Goal: Find contact information: Find contact information

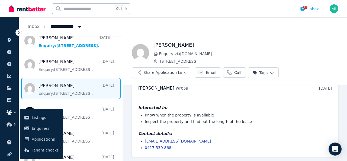
scroll to position [325, 0]
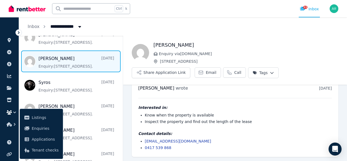
click at [12, 112] on icon "button" at bounding box center [14, 111] width 5 height 5
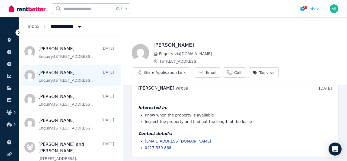
scroll to position [433, 0]
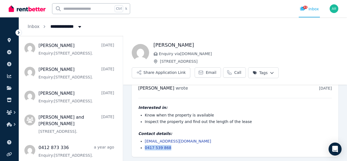
drag, startPoint x: 170, startPoint y: 149, endPoint x: 143, endPoint y: 147, distance: 26.4
click at [143, 147] on ul "[EMAIL_ADDRESS][DOMAIN_NAME] 0417 539 868" at bounding box center [234, 144] width 193 height 12
click at [159, 121] on li "Inspect the property and find out the length of the lease" at bounding box center [238, 121] width 187 height 5
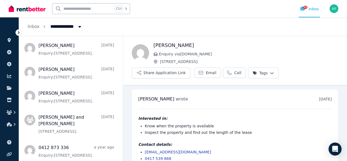
scroll to position [11, 0]
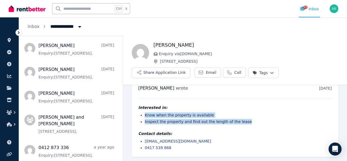
drag, startPoint x: 145, startPoint y: 114, endPoint x: 246, endPoint y: 122, distance: 101.8
click at [246, 122] on ul "Know when the property is available Inspect the property and find out the lengt…" at bounding box center [234, 118] width 193 height 12
copy ul "Know when the property is available Inspect the property and find out the lengt…"
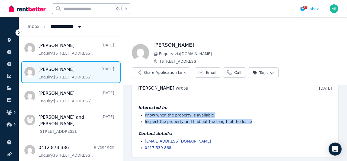
click at [76, 75] on span "Message list" at bounding box center [71, 72] width 104 height 22
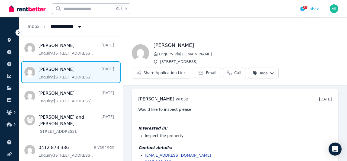
scroll to position [14, 0]
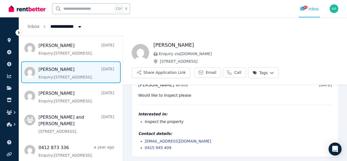
drag, startPoint x: 176, startPoint y: 143, endPoint x: 152, endPoint y: 139, distance: 23.6
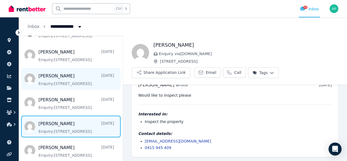
scroll to position [352, 0]
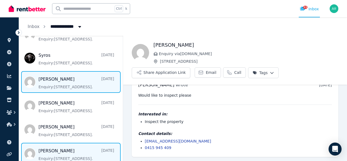
click at [58, 83] on span "Message list" at bounding box center [71, 82] width 104 height 22
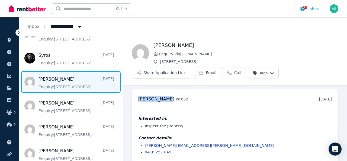
drag, startPoint x: 139, startPoint y: 100, endPoint x: 164, endPoint y: 100, distance: 24.6
click at [164, 100] on div "[PERSON_NAME] wrote [DATE] 4:45 pm [DATE][DATE] Interested in: Inspect the prop…" at bounding box center [235, 125] width 206 height 72
copy span "[PERSON_NAME]"
drag, startPoint x: 156, startPoint y: 152, endPoint x: 149, endPoint y: 155, distance: 7.6
click at [149, 155] on div "[PERSON_NAME] wrote [DATE] 4:45 pm [DATE][DATE] Interested in: Inspect the prop…" at bounding box center [235, 125] width 206 height 72
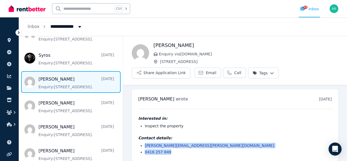
drag, startPoint x: 167, startPoint y: 154, endPoint x: 142, endPoint y: 144, distance: 26.4
click at [142, 144] on div "[PERSON_NAME] wrote [DATE] 4:45 pm [DATE][DATE] Interested in: Inspect the prop…" at bounding box center [235, 125] width 206 height 72
copy ul "[PERSON_NAME][EMAIL_ADDRESS][PERSON_NAME][DOMAIN_NAME] 0416 257 849"
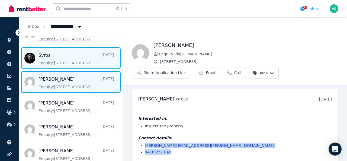
click at [51, 57] on span "Message list" at bounding box center [71, 58] width 104 height 22
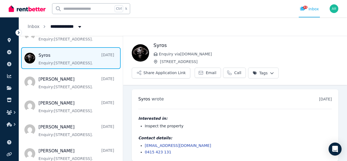
scroll to position [4, 0]
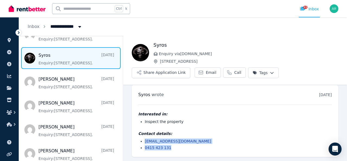
drag, startPoint x: 165, startPoint y: 142, endPoint x: 144, endPoint y: 139, distance: 21.6
click at [145, 139] on ul "[EMAIL_ADDRESS][DOMAIN_NAME] 0415 423 131" at bounding box center [234, 144] width 193 height 12
copy ul "[EMAIL_ADDRESS][DOMAIN_NAME] 0415 423 131"
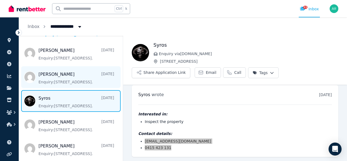
scroll to position [298, 0]
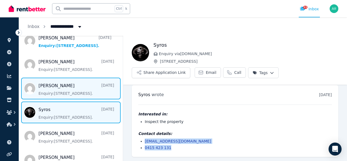
click at [52, 93] on span "Message list" at bounding box center [71, 88] width 104 height 22
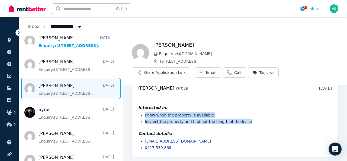
drag, startPoint x: 166, startPoint y: 117, endPoint x: 259, endPoint y: 122, distance: 93.3
click at [260, 122] on ul "Know when the property is available Inspect the property and find out the lengt…" at bounding box center [234, 118] width 193 height 12
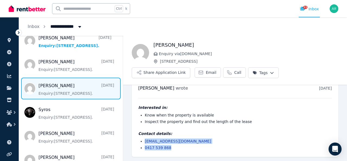
drag, startPoint x: 171, startPoint y: 147, endPoint x: 143, endPoint y: 142, distance: 28.5
click at [143, 142] on ul "[EMAIL_ADDRESS][DOMAIN_NAME] 0417 539 868" at bounding box center [234, 144] width 193 height 12
copy ul "[EMAIL_ADDRESS][DOMAIN_NAME] 0417 539 868"
drag, startPoint x: 170, startPoint y: 87, endPoint x: 134, endPoint y: 87, distance: 36.6
click at [134, 87] on div "[PERSON_NAME] wrote [DATE] 7:02 am [DATE][DATE] Interested in: Know when the pr…" at bounding box center [235, 117] width 206 height 78
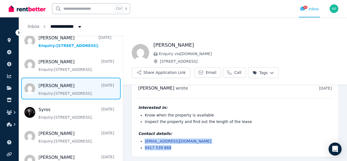
copy span "[PERSON_NAME]"
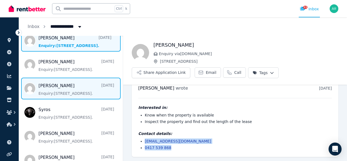
click at [29, 51] on span "Message list" at bounding box center [71, 41] width 104 height 22
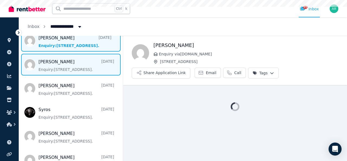
click at [71, 70] on span "Message list" at bounding box center [71, 65] width 104 height 22
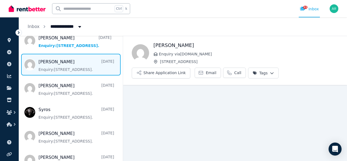
scroll to position [4, 0]
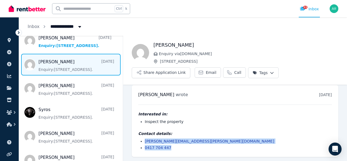
drag, startPoint x: 173, startPoint y: 151, endPoint x: 141, endPoint y: 141, distance: 33.2
click at [141, 141] on div "[PERSON_NAME] wrote [DATE] 2:07 pm [DATE][DATE] Interested in: Inspect the prop…" at bounding box center [235, 121] width 206 height 72
copy ul "[PERSON_NAME][EMAIL_ADDRESS][PERSON_NAME][DOMAIN_NAME] 0417 704 447"
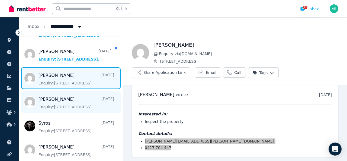
scroll to position [244, 0]
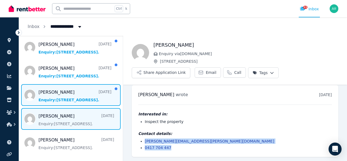
click at [64, 100] on span "Message list" at bounding box center [71, 95] width 104 height 22
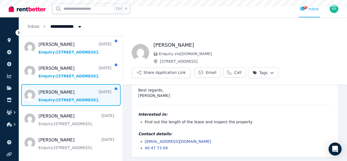
scroll to position [47, 0]
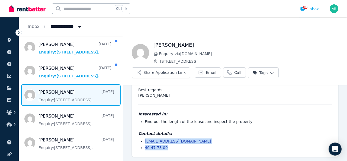
drag, startPoint x: 170, startPoint y: 150, endPoint x: 144, endPoint y: 143, distance: 27.5
click at [144, 143] on div "[PERSON_NAME] wrote [DATE] 9:49 pm [DATE][DATE] Hi! I am very interested in ren…" at bounding box center [235, 100] width 206 height 114
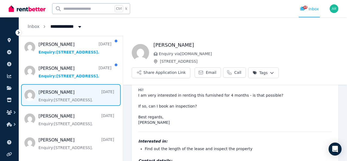
scroll to position [0, 0]
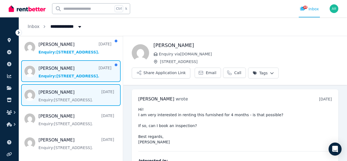
click at [86, 75] on span "Message list" at bounding box center [71, 71] width 104 height 22
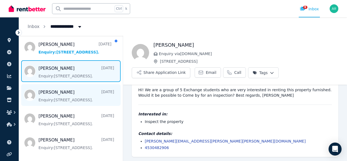
scroll to position [217, 0]
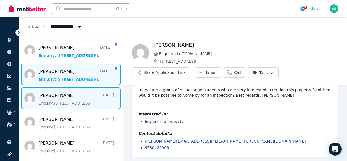
click at [63, 75] on span "Message list" at bounding box center [71, 74] width 104 height 22
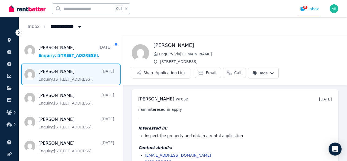
drag, startPoint x: 154, startPoint y: 46, endPoint x: 200, endPoint y: 44, distance: 46.3
click at [200, 44] on h1 "[PERSON_NAME]" at bounding box center [245, 45] width 185 height 8
copy h1 "[PERSON_NAME]"
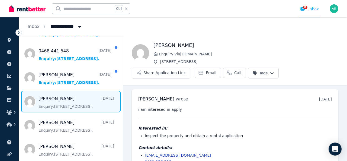
scroll to position [14, 0]
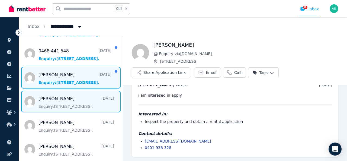
click at [56, 80] on span "Message list" at bounding box center [71, 78] width 104 height 22
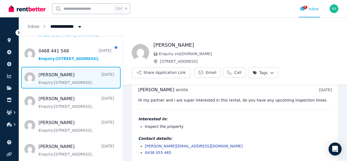
scroll to position [14, 0]
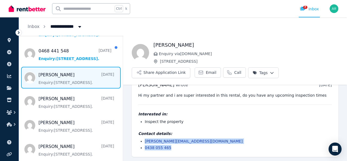
drag, startPoint x: 181, startPoint y: 150, endPoint x: 139, endPoint y: 141, distance: 42.8
click at [139, 141] on div "[PERSON_NAME] wrote [DATE] 5:48 pm [DATE][DATE] Hi my partner and i are super i…" at bounding box center [235, 116] width 206 height 82
copy ul "[PERSON_NAME][EMAIL_ADDRESS][DOMAIN_NAME] 0438 055 465"
drag, startPoint x: 208, startPoint y: 85, endPoint x: 212, endPoint y: 90, distance: 5.6
click at [210, 86] on div "[PERSON_NAME] wrote [DATE] 5:48 pm [DATE][DATE]" at bounding box center [234, 85] width 193 height 7
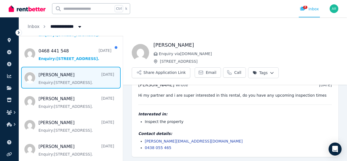
click at [223, 93] on pre "Hi my partner and i are super interested in this rental, do you have any upcomi…" at bounding box center [234, 94] width 193 height 5
copy pre "rental"
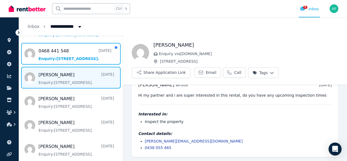
drag, startPoint x: 61, startPoint y: 58, endPoint x: 141, endPoint y: 68, distance: 81.3
click at [61, 58] on span "Message list" at bounding box center [71, 54] width 104 height 22
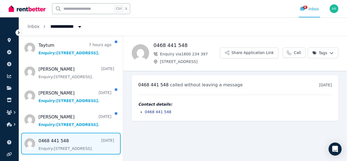
scroll to position [108, 0]
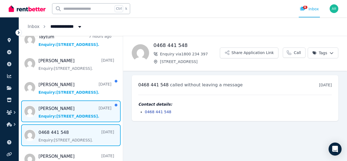
click at [59, 108] on span "Message list" at bounding box center [71, 111] width 104 height 22
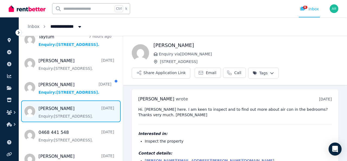
scroll to position [20, 0]
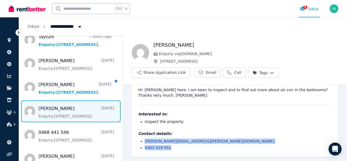
drag, startPoint x: 173, startPoint y: 150, endPoint x: 145, endPoint y: 143, distance: 29.7
click at [145, 143] on div "[PERSON_NAME] wrote [DATE] 5:40 pm [DATE][DATE] Hi. [PERSON_NAME] here. I am ke…" at bounding box center [235, 113] width 206 height 87
drag, startPoint x: 181, startPoint y: 98, endPoint x: 179, endPoint y: 96, distance: 2.9
click at [181, 97] on pre "Hi. [PERSON_NAME] here. I am keen to inspect and to find out more about air con…" at bounding box center [234, 92] width 193 height 11
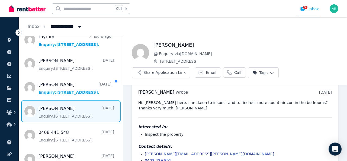
scroll to position [0, 0]
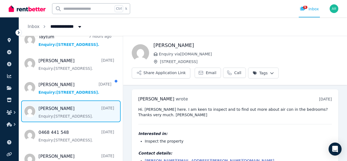
drag, startPoint x: 165, startPoint y: 117, endPoint x: 139, endPoint y: 111, distance: 26.7
click at [139, 111] on div "Hi. [PERSON_NAME] here. I am keen to inspect and to find out more about air con…" at bounding box center [234, 137] width 193 height 63
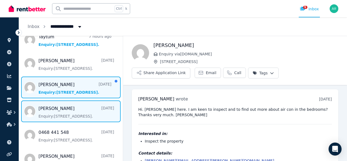
click at [54, 90] on span "Message list" at bounding box center [71, 87] width 104 height 22
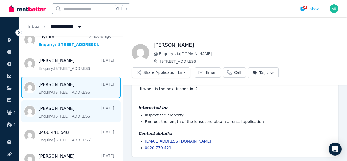
scroll to position [135, 0]
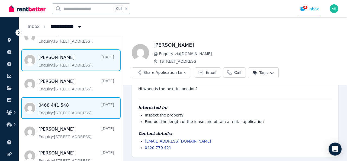
click at [51, 104] on span "Message list" at bounding box center [71, 108] width 104 height 22
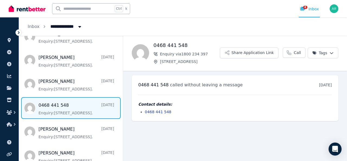
click at [177, 112] on li "0468 441 548" at bounding box center [238, 111] width 187 height 5
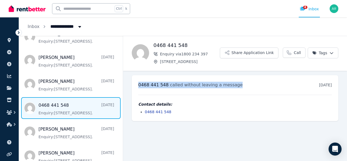
drag, startPoint x: 139, startPoint y: 85, endPoint x: 258, endPoint y: 82, distance: 119.5
click at [258, 82] on div "[PHONE_NUMBER] called without leaving a message [DATE] 9:16 am [DATE][DATE]" at bounding box center [234, 85] width 193 height 7
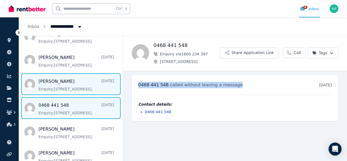
click at [62, 85] on span "Message list" at bounding box center [71, 84] width 104 height 22
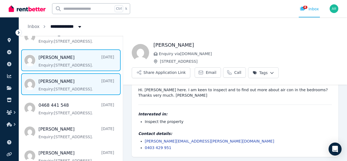
click at [40, 63] on span "Message list" at bounding box center [71, 60] width 104 height 22
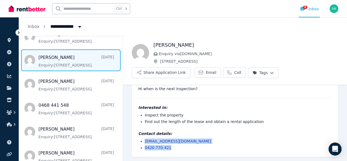
drag, startPoint x: 170, startPoint y: 150, endPoint x: 142, endPoint y: 143, distance: 28.1
click at [142, 143] on div "[PERSON_NAME] wrote [DATE] 10:17 am [DATE][DATE] Hi when is the next inspection…" at bounding box center [235, 113] width 206 height 88
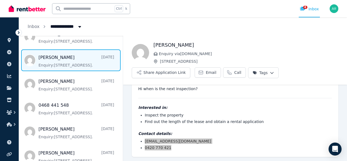
scroll to position [0, 0]
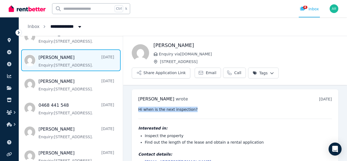
drag, startPoint x: 189, startPoint y: 110, endPoint x: 134, endPoint y: 110, distance: 55.5
click at [135, 110] on div "[PERSON_NAME] wrote [DATE] 10:17 am [DATE][DATE] Hi when is the next inspection…" at bounding box center [235, 133] width 206 height 88
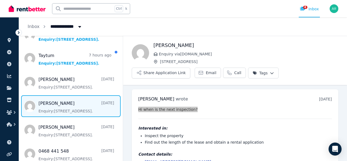
scroll to position [81, 0]
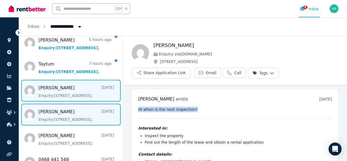
click at [56, 97] on span "Message list" at bounding box center [71, 91] width 104 height 22
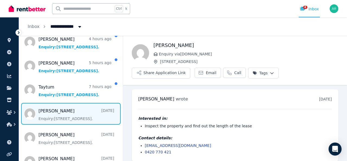
scroll to position [4, 0]
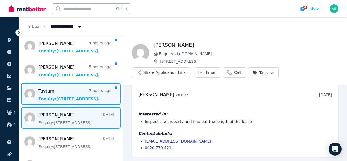
click at [38, 95] on span "Message list" at bounding box center [71, 94] width 104 height 22
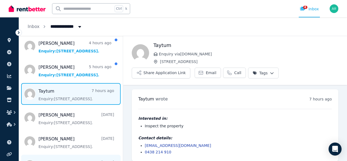
scroll to position [4, 0]
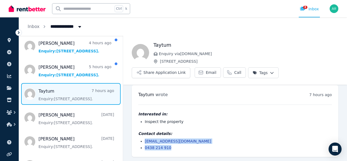
drag, startPoint x: 170, startPoint y: 147, endPoint x: 144, endPoint y: 142, distance: 26.0
click at [144, 142] on ul "[EMAIL_ADDRESS][DOMAIN_NAME] 0438 214 910" at bounding box center [234, 144] width 193 height 12
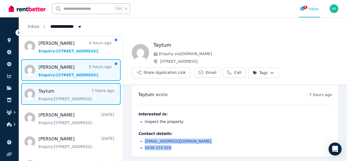
click at [52, 74] on span "Message list" at bounding box center [71, 70] width 104 height 22
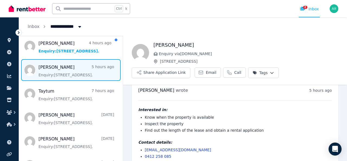
scroll to position [17, 0]
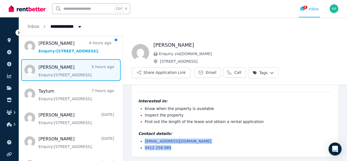
drag, startPoint x: 176, startPoint y: 152, endPoint x: 143, endPoint y: 142, distance: 34.1
click at [143, 142] on div "[PERSON_NAME] wrote 5 hours ago 10:42 am [DATE][DATE] Interested in: Know when …" at bounding box center [235, 114] width 206 height 85
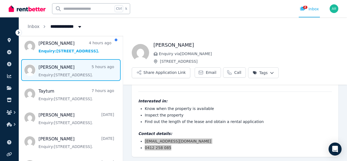
scroll to position [0, 0]
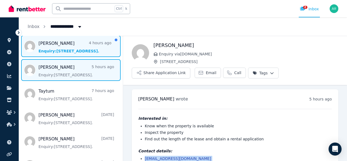
click at [78, 50] on span "Message list" at bounding box center [71, 46] width 104 height 22
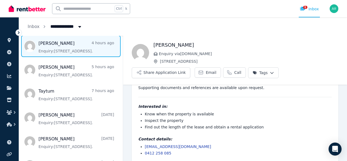
scroll to position [11, 0]
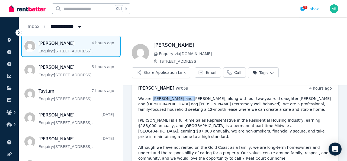
drag, startPoint x: 151, startPoint y: 98, endPoint x: 184, endPoint y: 98, distance: 33.0
click at [184, 98] on pre "We are [PERSON_NAME] and [PERSON_NAME], along with our two-year-old daughter [P…" at bounding box center [234, 134] width 193 height 76
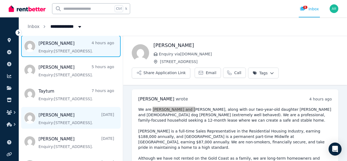
scroll to position [0, 0]
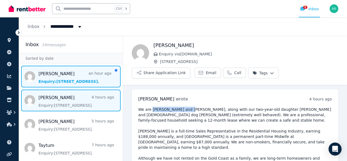
click at [76, 79] on span "Message list" at bounding box center [71, 77] width 104 height 22
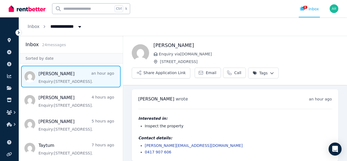
scroll to position [4, 0]
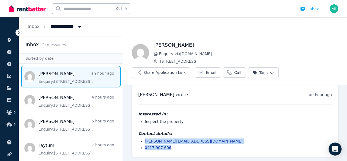
drag, startPoint x: 173, startPoint y: 149, endPoint x: 144, endPoint y: 143, distance: 30.4
click at [144, 143] on ul "[PERSON_NAME][EMAIL_ADDRESS][DOMAIN_NAME] 0417 907 606" at bounding box center [234, 144] width 193 height 12
click at [67, 69] on span "Message list" at bounding box center [71, 77] width 104 height 22
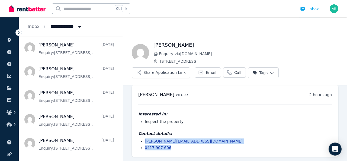
scroll to position [244, 0]
